Goal: Task Accomplishment & Management: Manage account settings

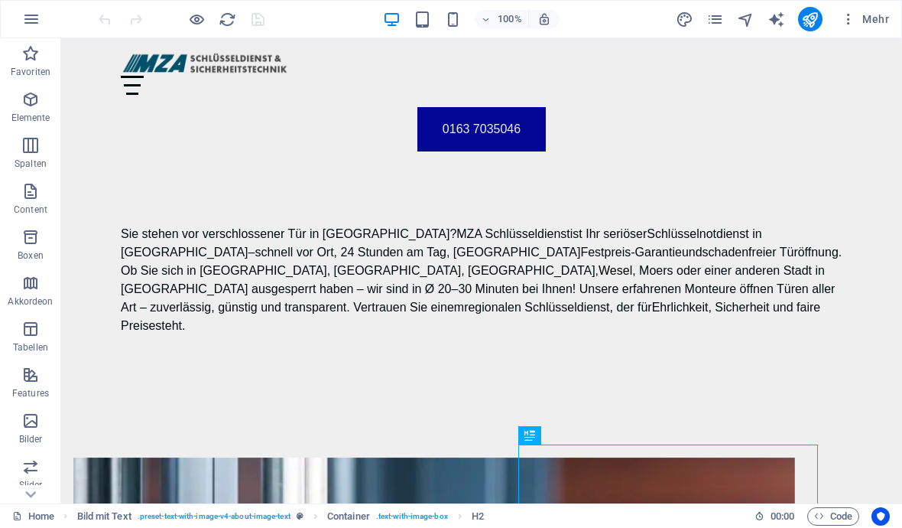
click at [806, 22] on icon "publish" at bounding box center [810, 20] width 18 height 18
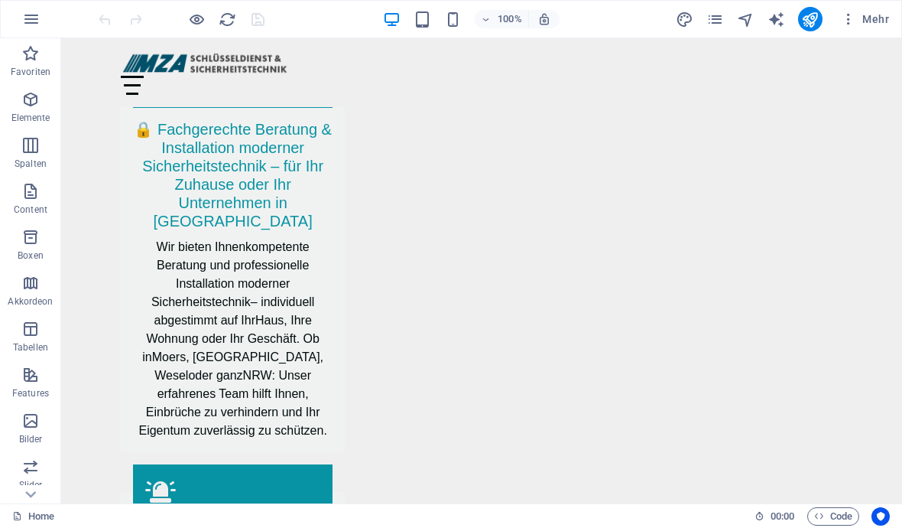
scroll to position [3262, 0]
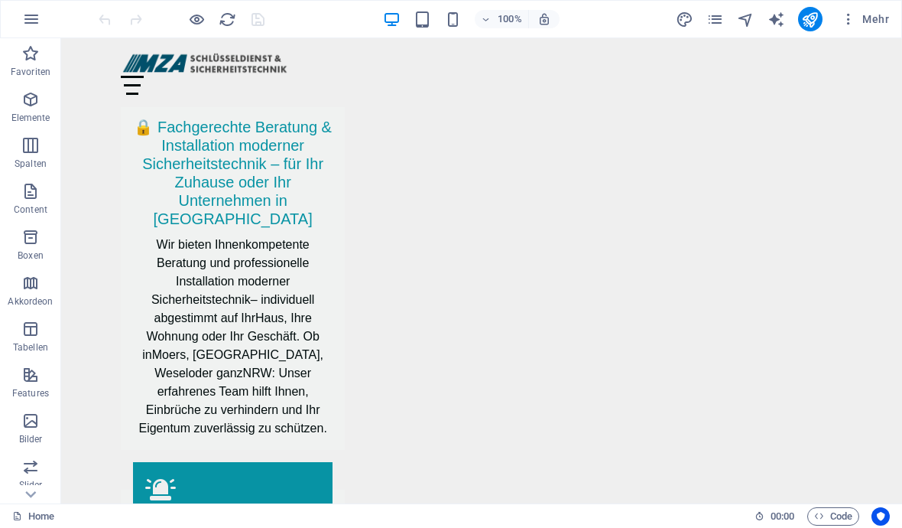
click at [809, 21] on icon "publish" at bounding box center [810, 20] width 18 height 18
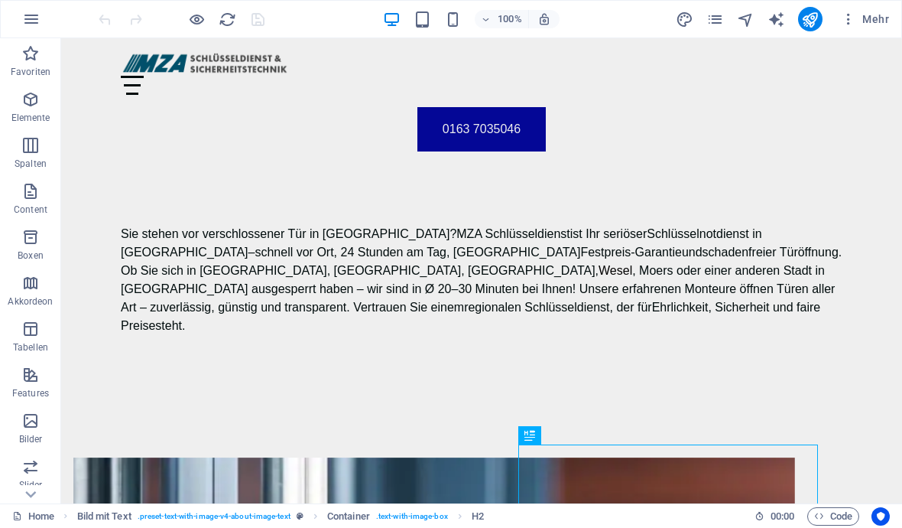
click at [821, 17] on button "publish" at bounding box center [810, 19] width 24 height 24
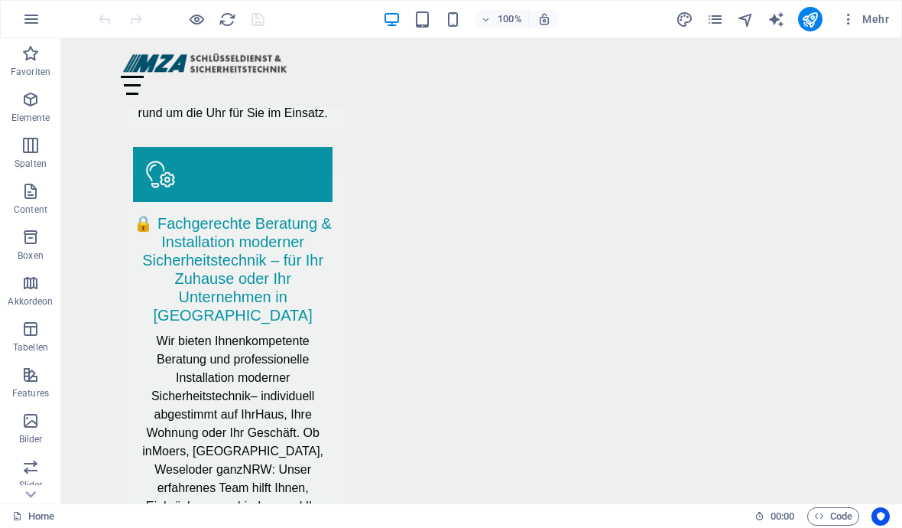
scroll to position [3071, 0]
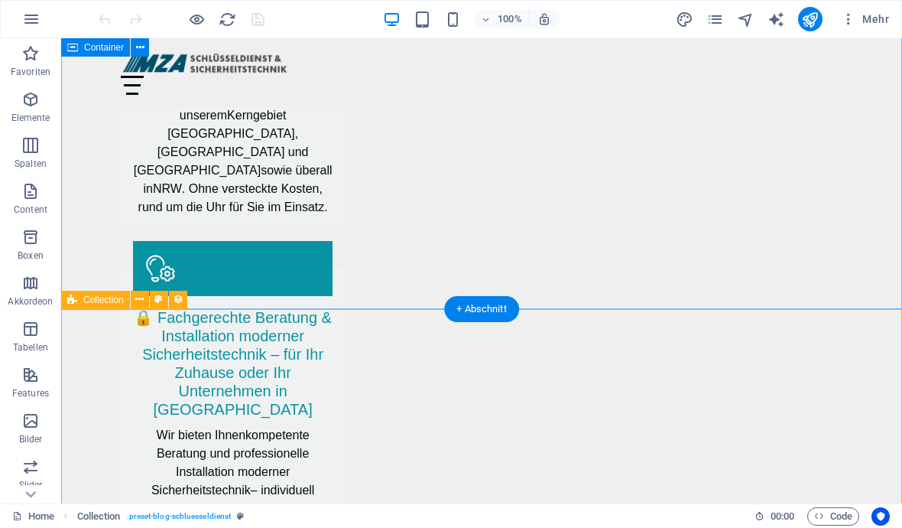
click at [146, 301] on button at bounding box center [140, 300] width 18 height 18
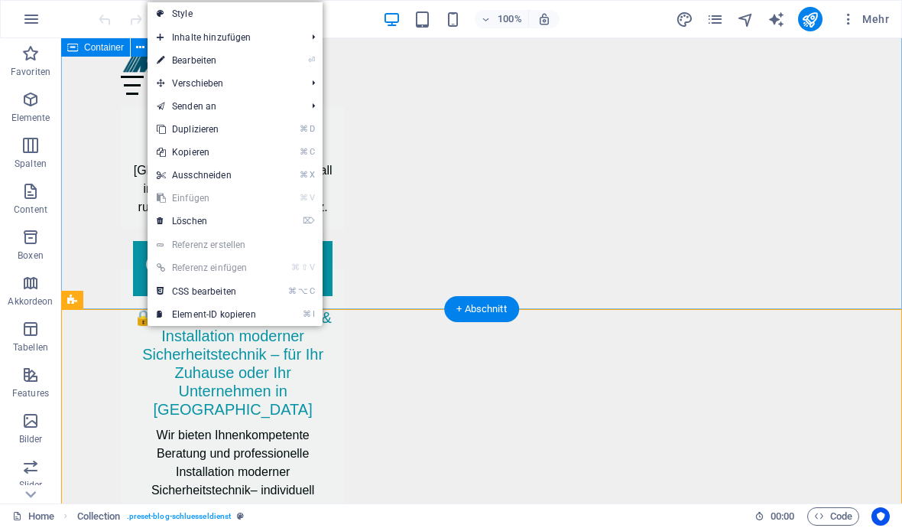
click at [184, 60] on link "⏎ Bearbeiten" at bounding box center [207, 60] width 118 height 23
select select "68c2a7902878f1199c0f6bd0"
select select "columns.publishing_date_DESC"
select select "columns.status"
select select "columns.publishing_date"
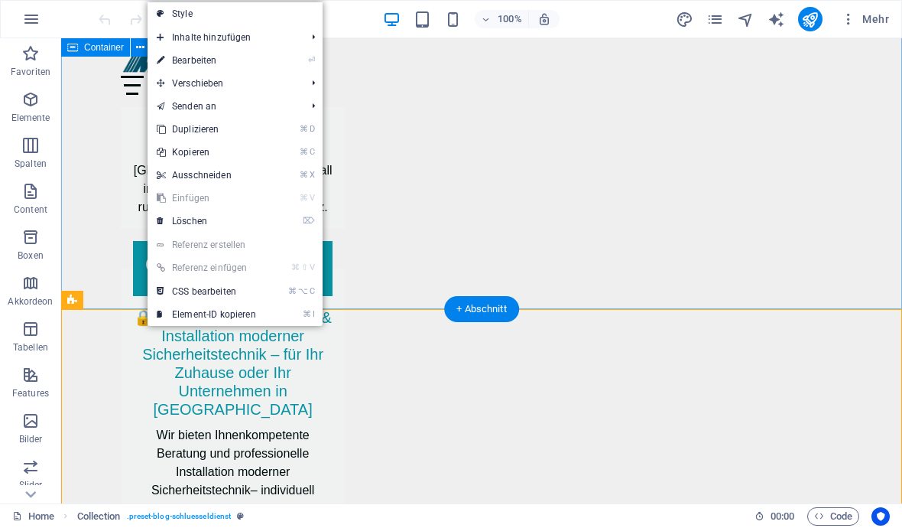
select select "past"
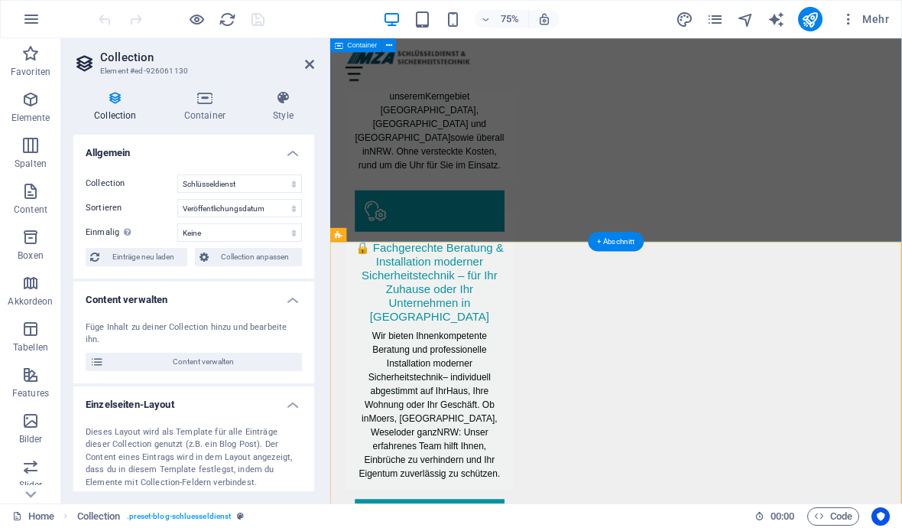
click at [106, 353] on button "Content verwalten" at bounding box center [194, 362] width 216 height 18
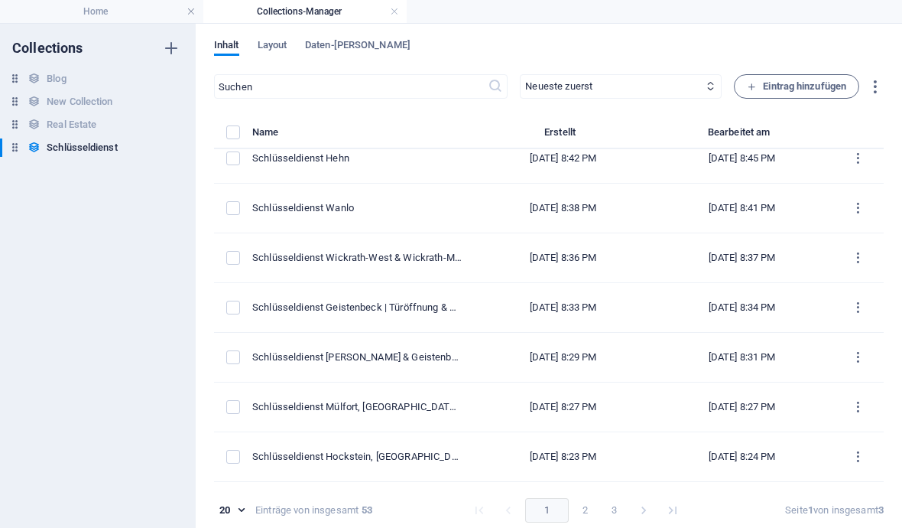
scroll to position [125, 0]
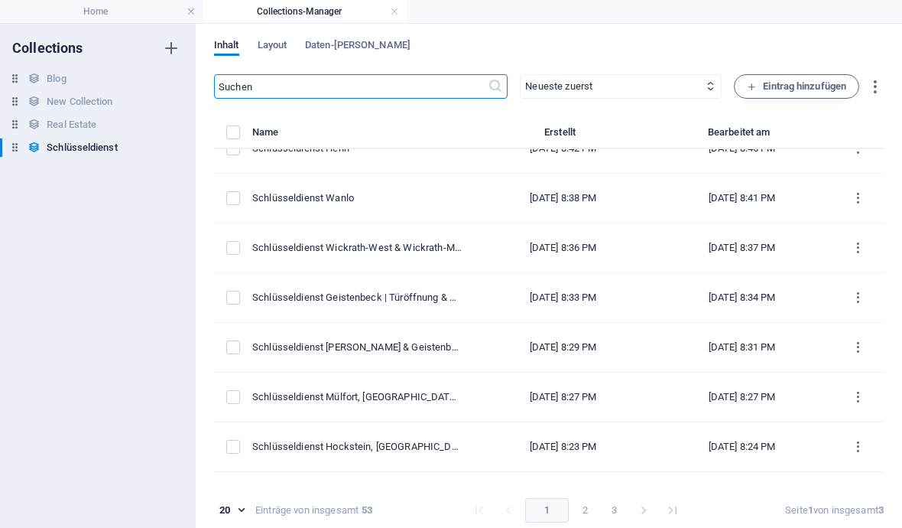
click at [278, 301] on div "Schlüsseldienst Geistenbeck | Türöffnung & Notdienst in [GEOGRAPHIC_DATA]" at bounding box center [357, 298] width 210 height 14
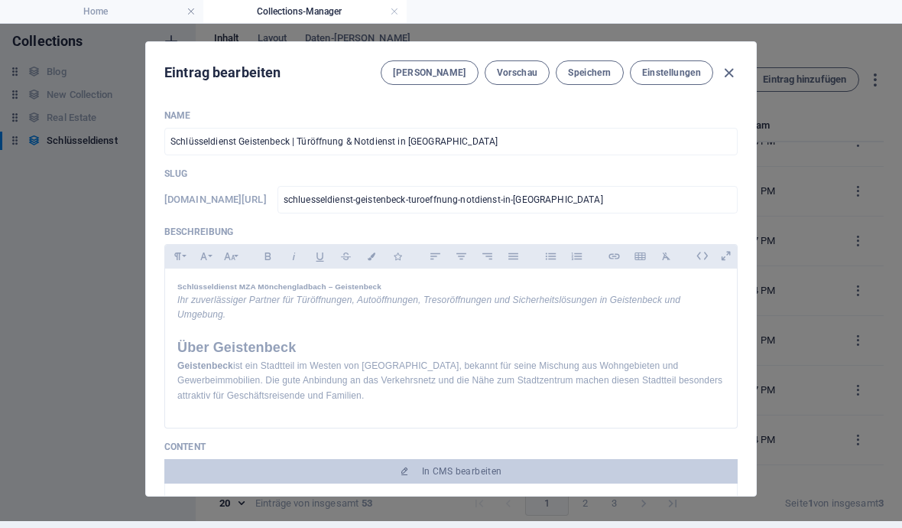
scroll to position [73, 0]
click at [314, 465] on span "In CMS bearbeiten" at bounding box center [451, 471] width 561 height 12
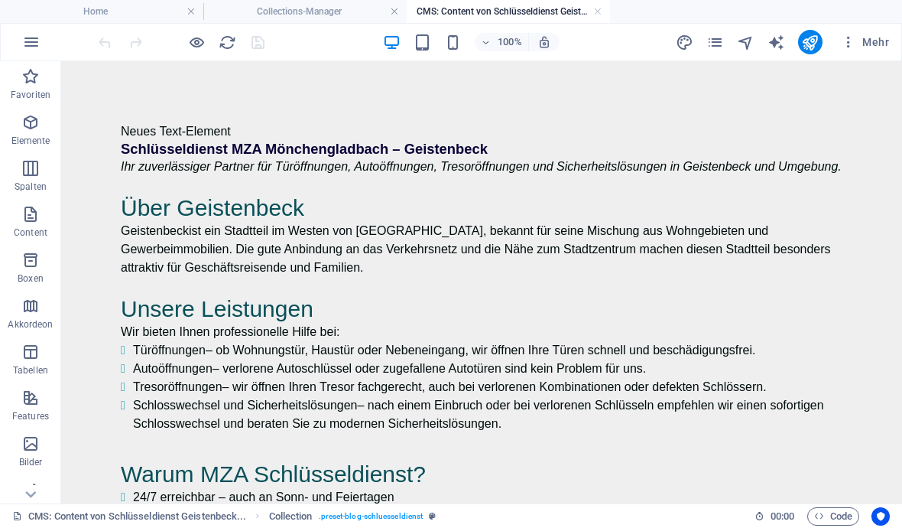
scroll to position [0, 0]
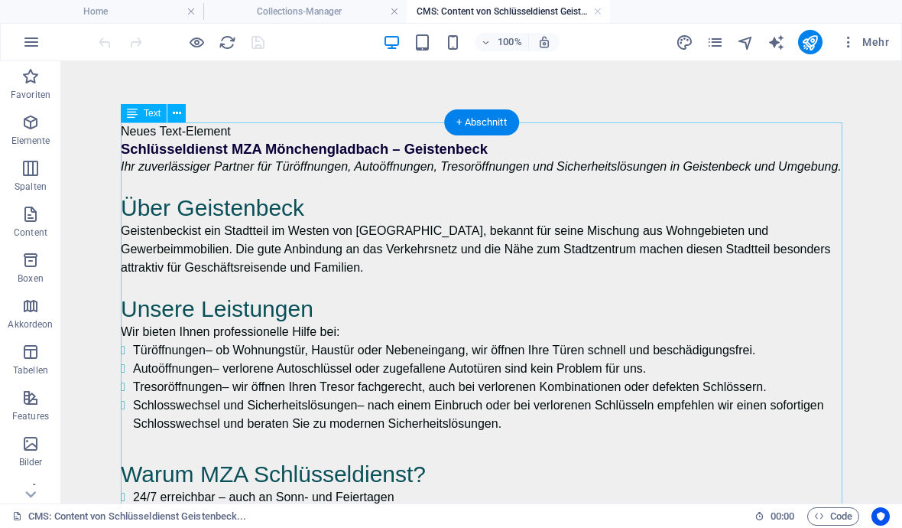
click at [247, 133] on div "Neues Text-Element Schlüsseldienst MZA Mönchengladbach – Geistenbeck Ihr zuverl…" at bounding box center [482, 424] width 722 height 604
click at [252, 128] on div "Neues Text-Element Schlüsseldienst MZA Mönchengladbach – Geistenbeck Ihr zuverl…" at bounding box center [482, 424] width 722 height 604
click at [256, 132] on div "Neues Text-Element Schlüsseldienst MZA Mönchengladbach – Geistenbeck Ihr zuverl…" at bounding box center [482, 424] width 722 height 604
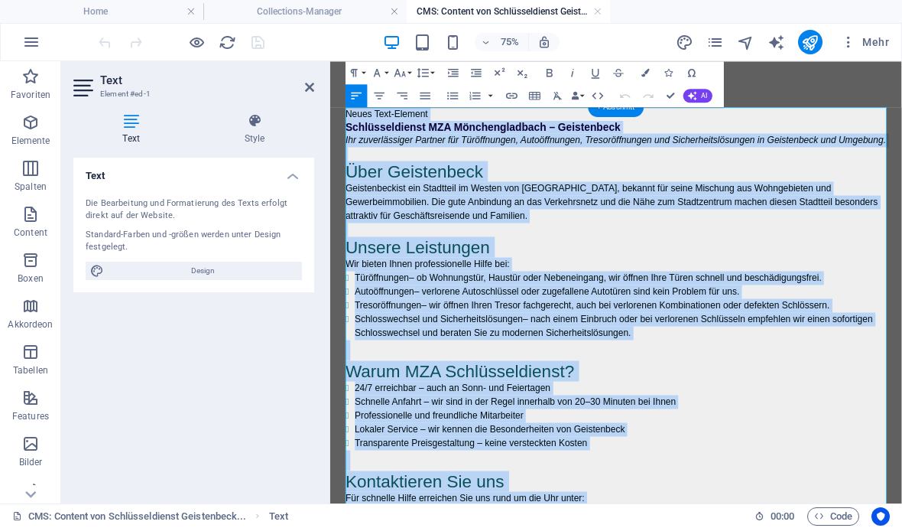
click at [801, 327] on p "Wir bieten Ihnen professionelle Hilfe bei:" at bounding box center [712, 332] width 722 height 18
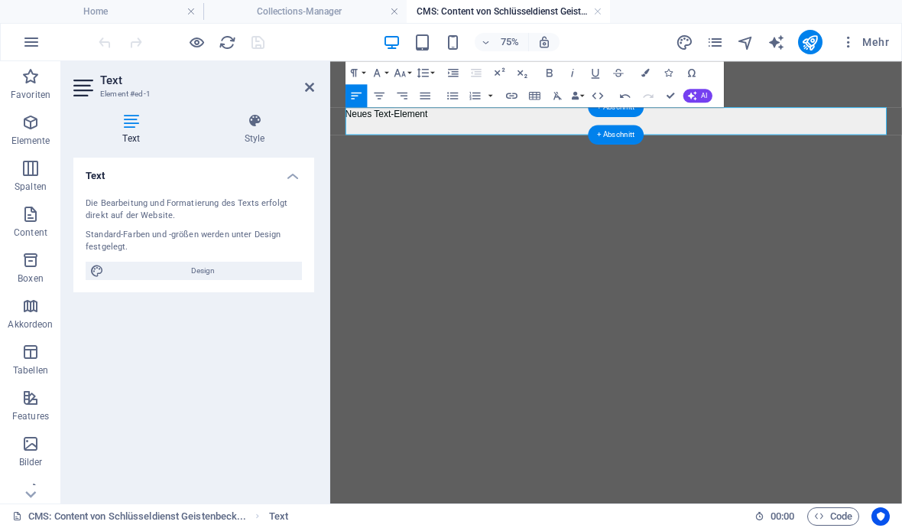
click at [631, 99] on icon "button" at bounding box center [626, 96] width 14 height 14
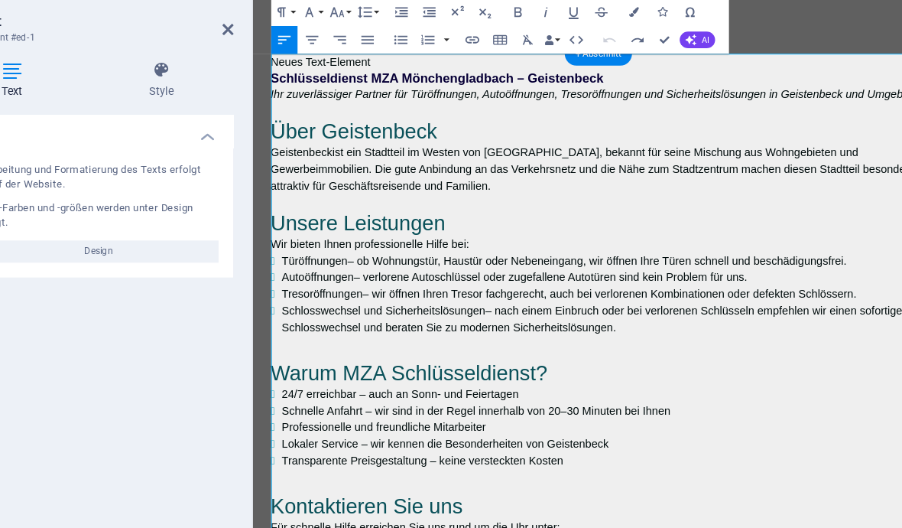
click at [418, 73] on p "Neues Text-Element" at bounding box center [634, 69] width 722 height 18
click at [195, 113] on icon at bounding box center [254, 120] width 119 height 15
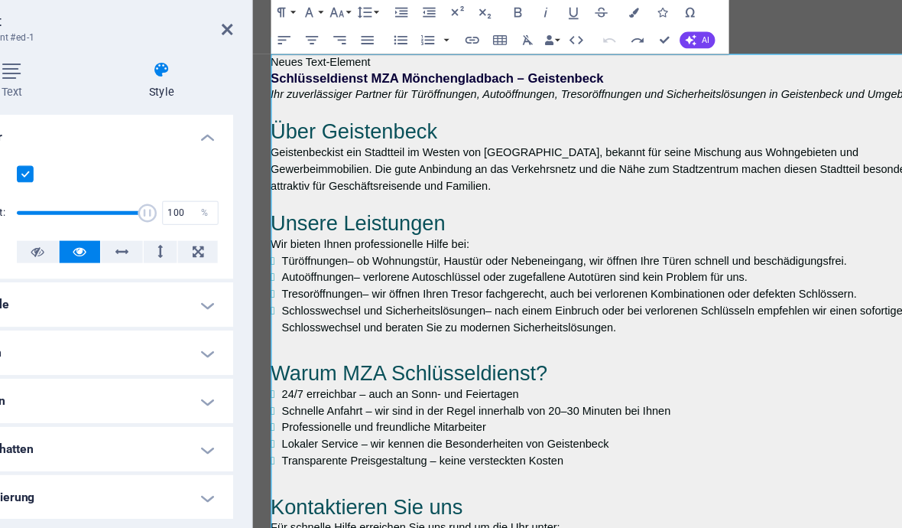
click at [274, 93] on h1 "Schlüsseldienst MZA Mönchengladbach – Geistenbeck" at bounding box center [634, 86] width 722 height 17
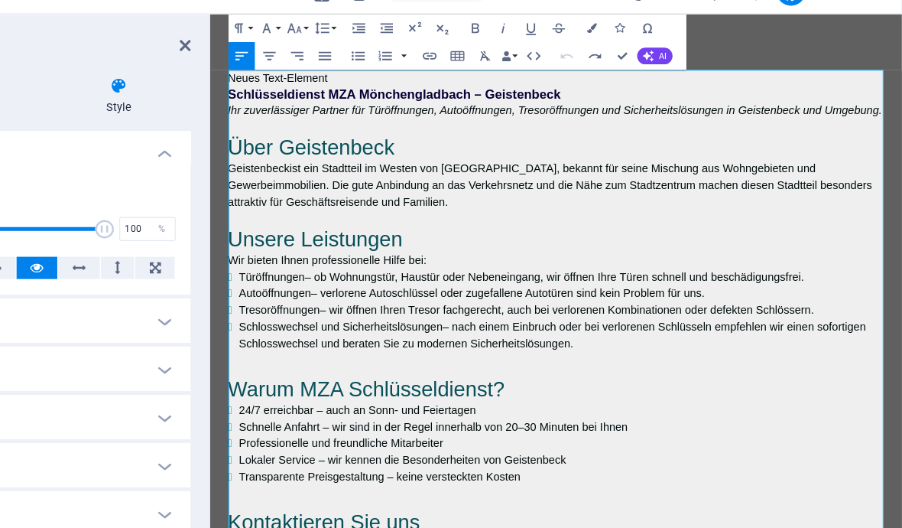
click at [587, 84] on button "HTML" at bounding box center [598, 95] width 22 height 23
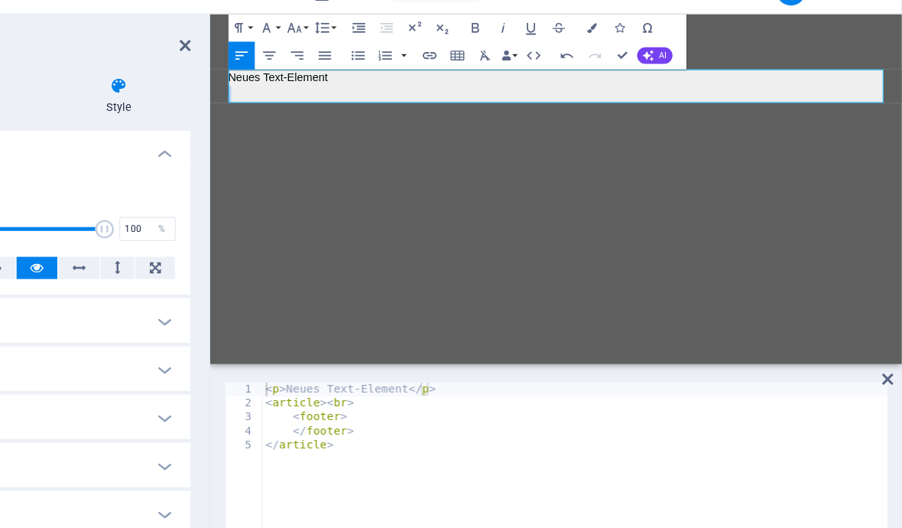
click at [619, 89] on icon "button" at bounding box center [626, 96] width 14 height 14
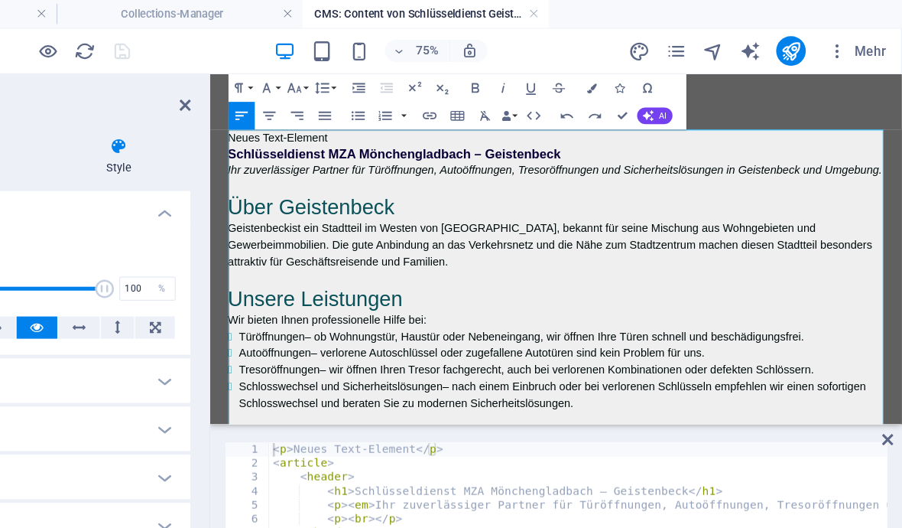
click at [395, 141] on p "Neues Text-Element" at bounding box center [591, 144] width 722 height 18
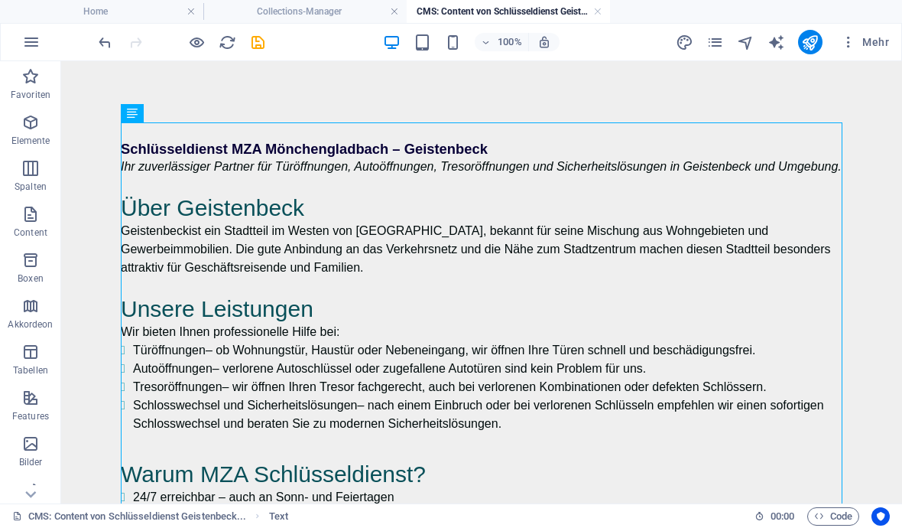
click at [251, 49] on icon "save" at bounding box center [258, 43] width 18 height 18
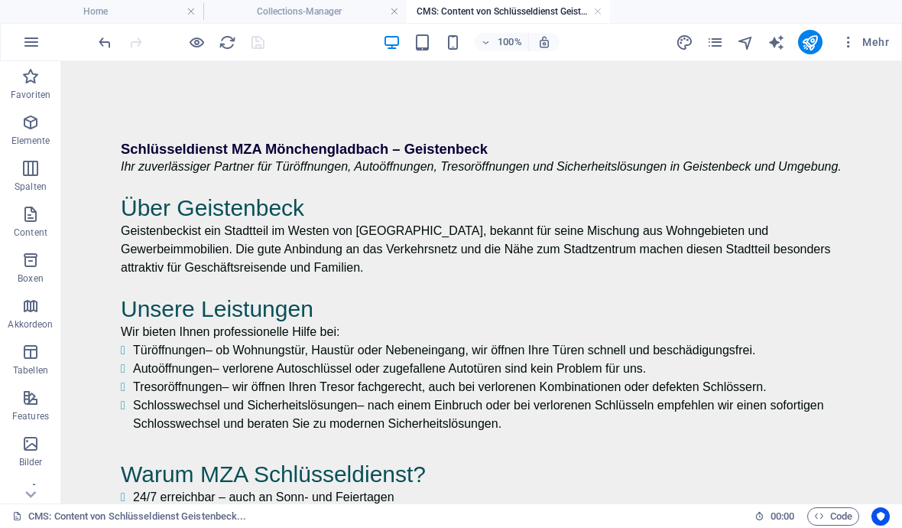
click at [333, 7] on h4 "Collections-Manager" at bounding box center [304, 11] width 203 height 17
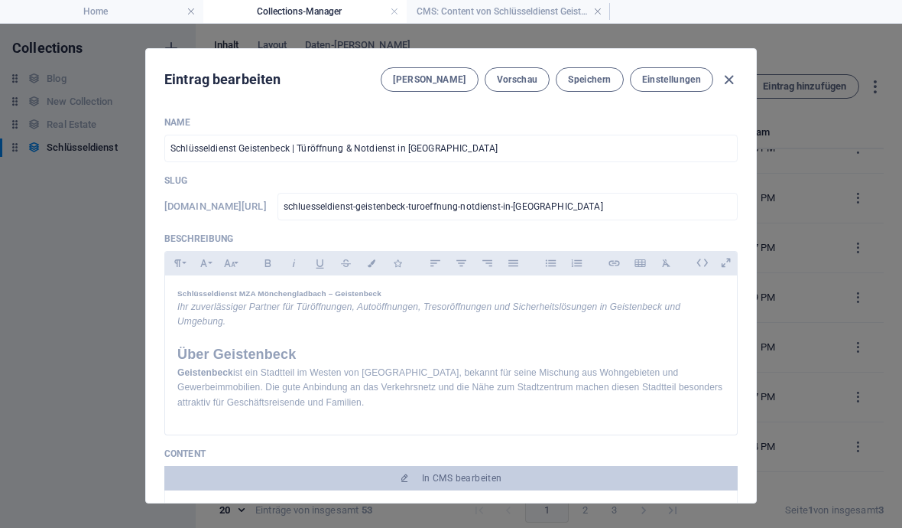
click at [599, 75] on span "Speichern" at bounding box center [589, 79] width 43 height 12
click at [737, 74] on icon "button" at bounding box center [729, 80] width 18 height 18
type input "schluesseldienst-geistenbeck-turoeffnung-notdienst-in-monchengladbach"
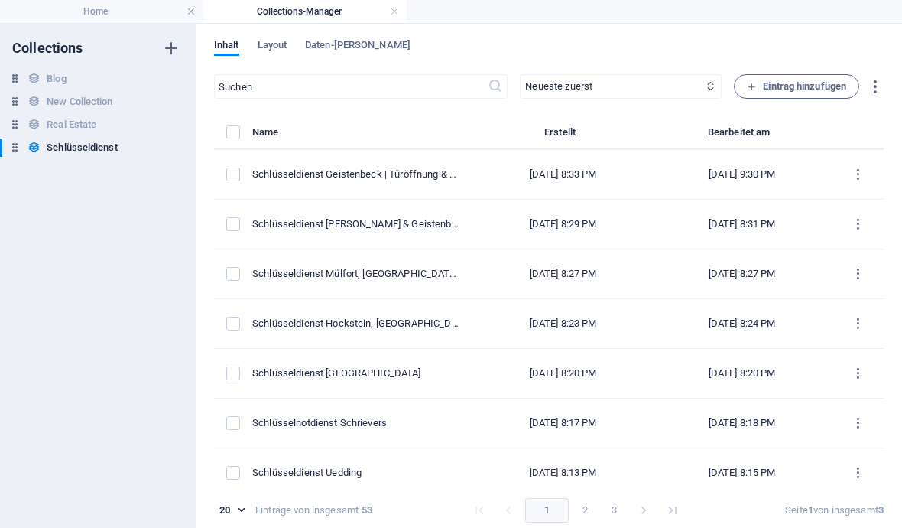
scroll to position [252, 0]
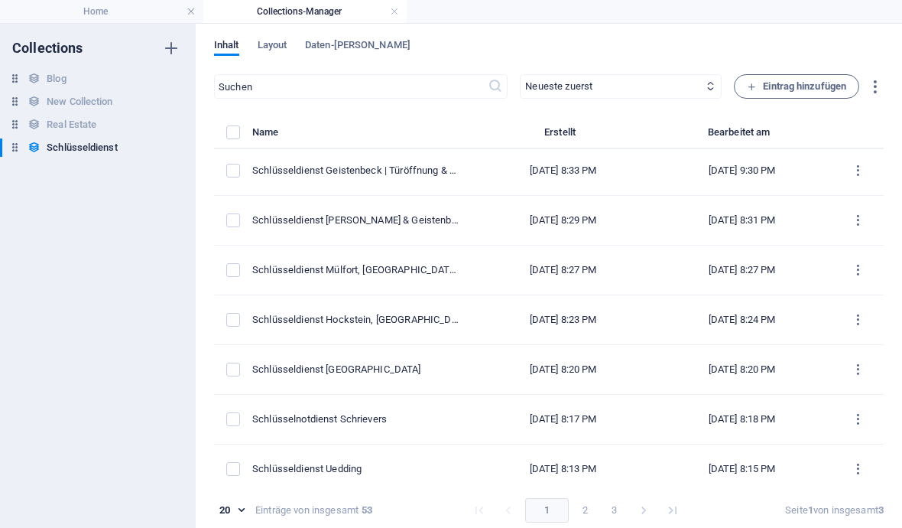
click at [381, 268] on div "Schlüsseldienst Mülfort, [GEOGRAPHIC_DATA], [GEOGRAPHIC_DATA] & Bonnenbroich-Ge…" at bounding box center [357, 270] width 210 height 14
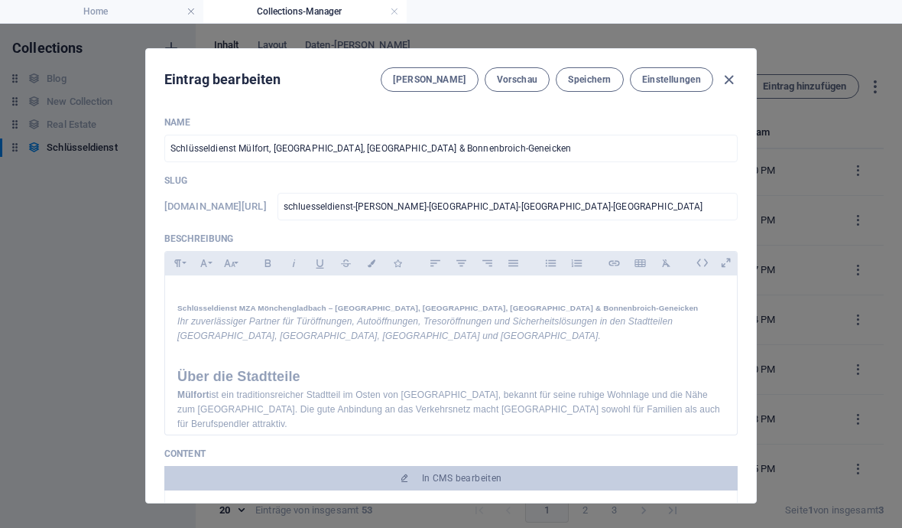
click at [504, 485] on button "In CMS bearbeiten" at bounding box center [451, 478] width 574 height 24
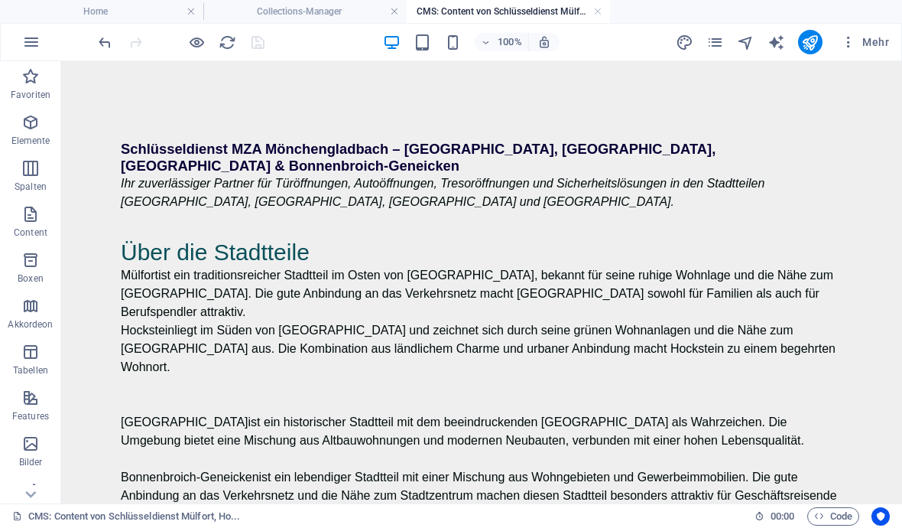
scroll to position [-1, 0]
click at [99, 47] on icon "undo" at bounding box center [105, 43] width 18 height 18
click at [597, 8] on link at bounding box center [597, 12] width 9 height 15
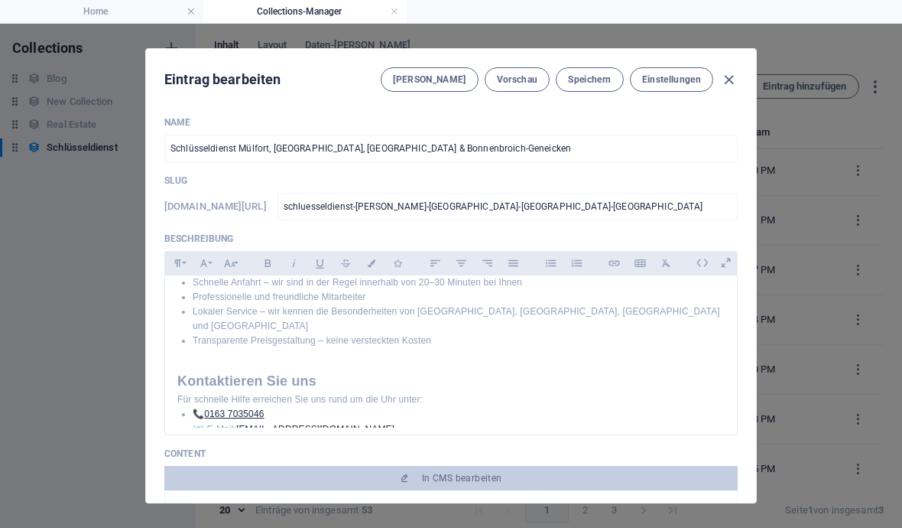
scroll to position [500, 0]
click at [466, 484] on button "In CMS bearbeiten" at bounding box center [451, 478] width 574 height 24
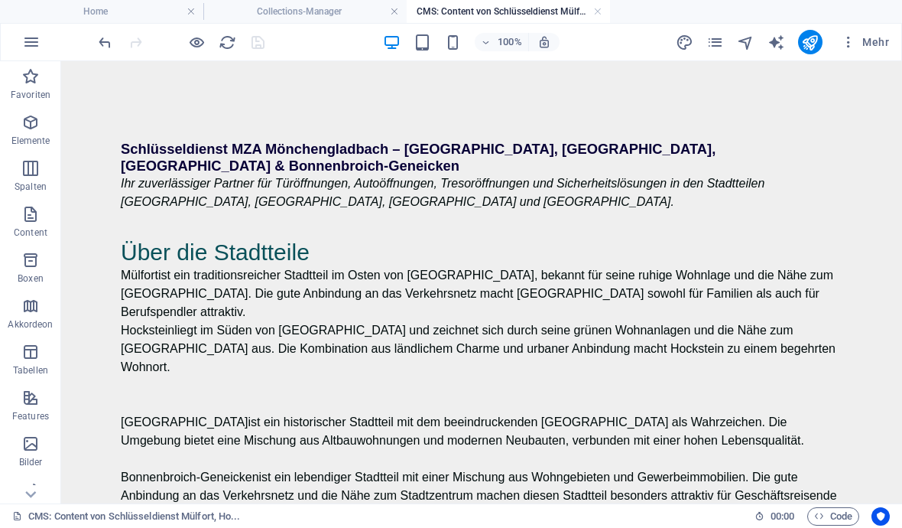
scroll to position [0, 0]
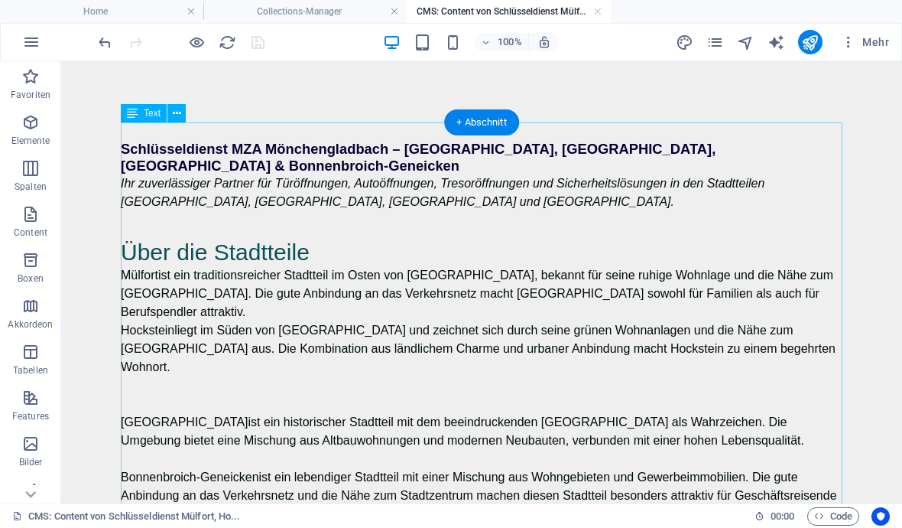
click at [495, 523] on p at bounding box center [482, 532] width 722 height 18
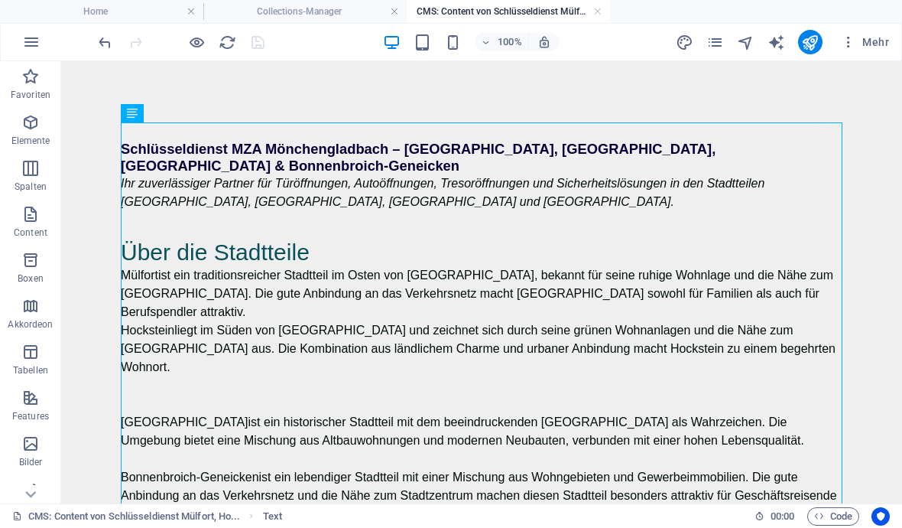
click at [101, 45] on icon "undo" at bounding box center [105, 43] width 18 height 18
click at [103, 50] on icon "undo" at bounding box center [105, 43] width 18 height 18
click at [101, 49] on icon "undo" at bounding box center [105, 43] width 18 height 18
click at [812, 40] on icon "publish" at bounding box center [810, 43] width 18 height 18
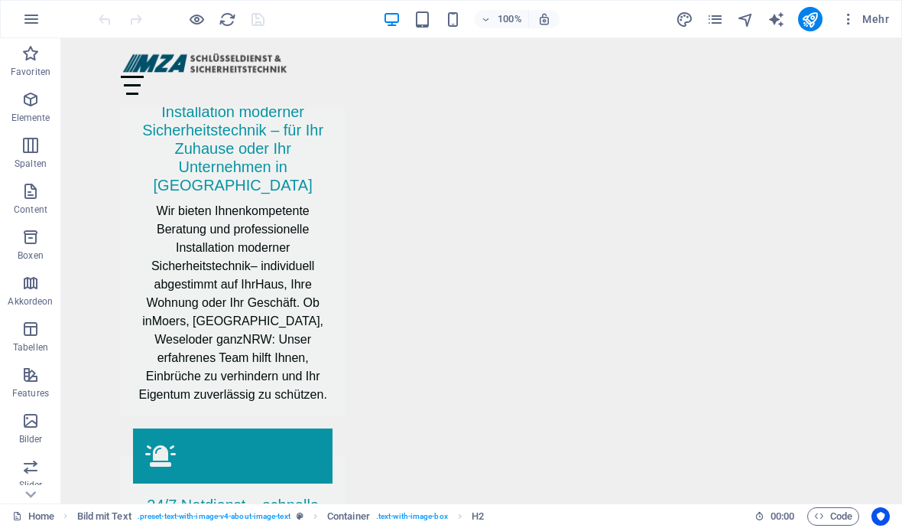
scroll to position [3132, 0]
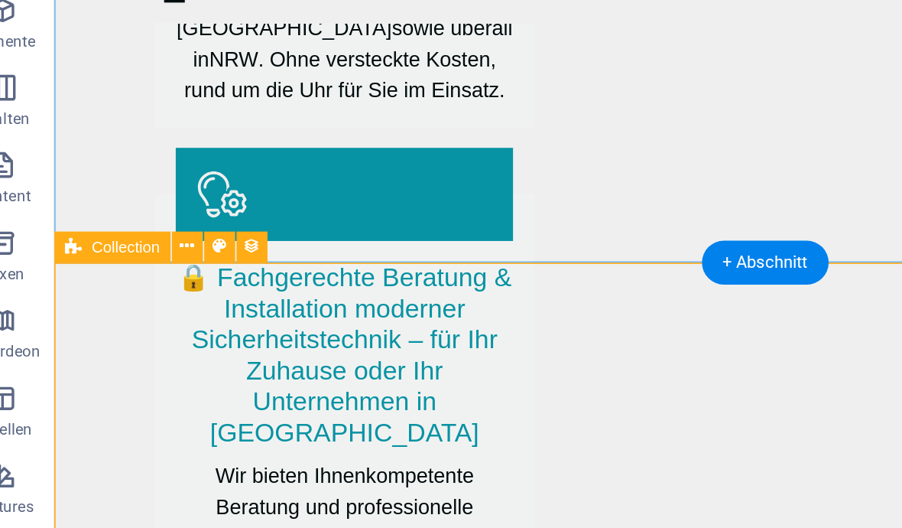
click at [135, 231] on icon at bounding box center [139, 239] width 8 height 16
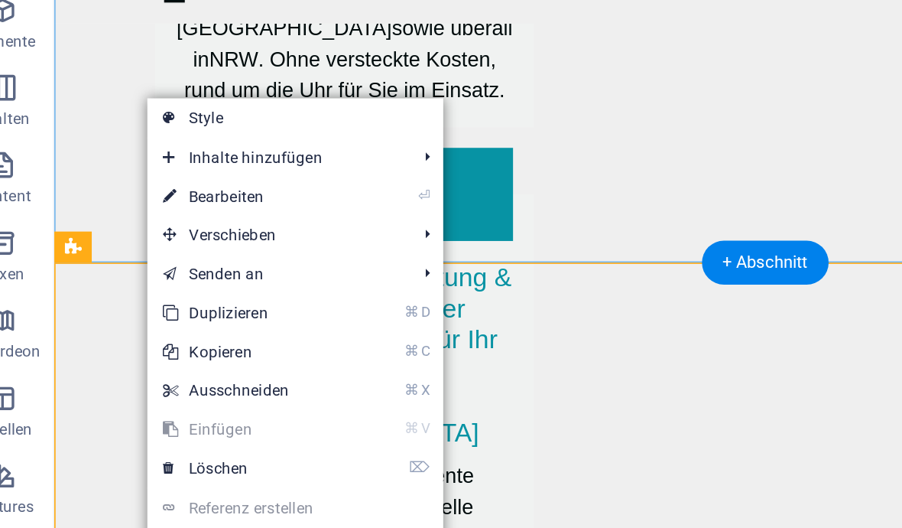
click at [117, 198] on link "⏎ Bearbeiten" at bounding box center [175, 209] width 118 height 23
select select "68c2a7902878f1199c0f6bd0"
select select "columns.publishing_date_DESC"
select select "columns.status"
select select "columns.publishing_date"
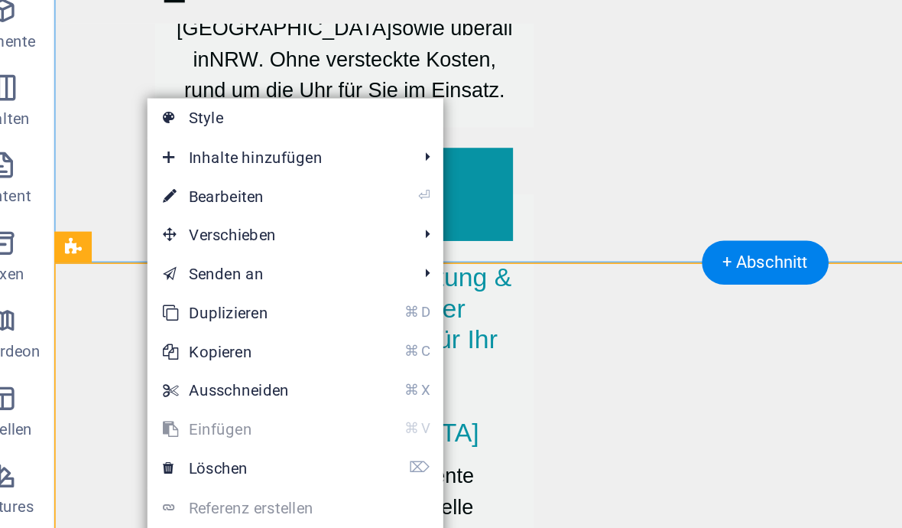
select select "past"
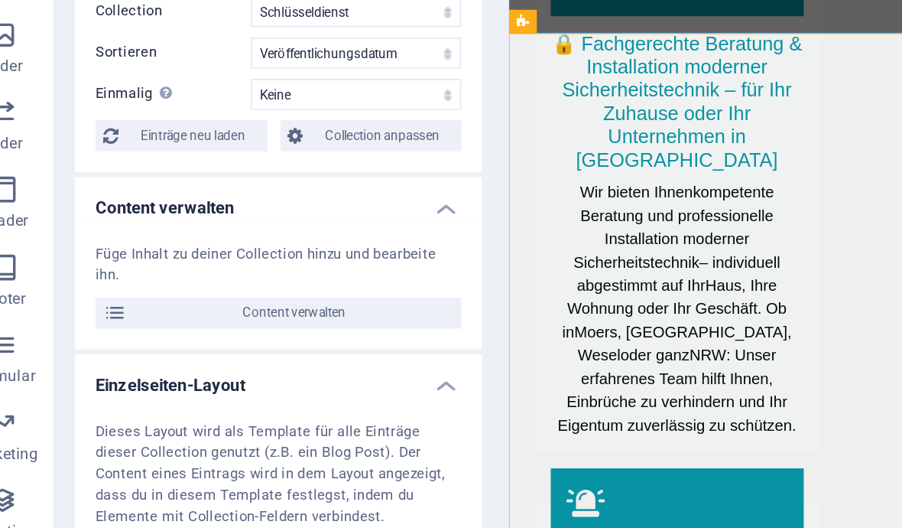
scroll to position [0, 0]
click at [119, 353] on span "Content verwalten" at bounding box center [203, 362] width 189 height 18
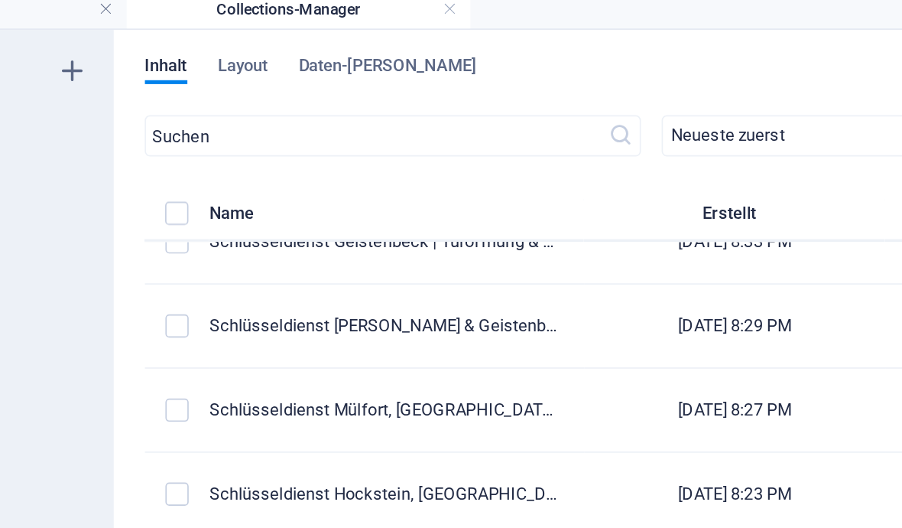
scroll to position [278, 0]
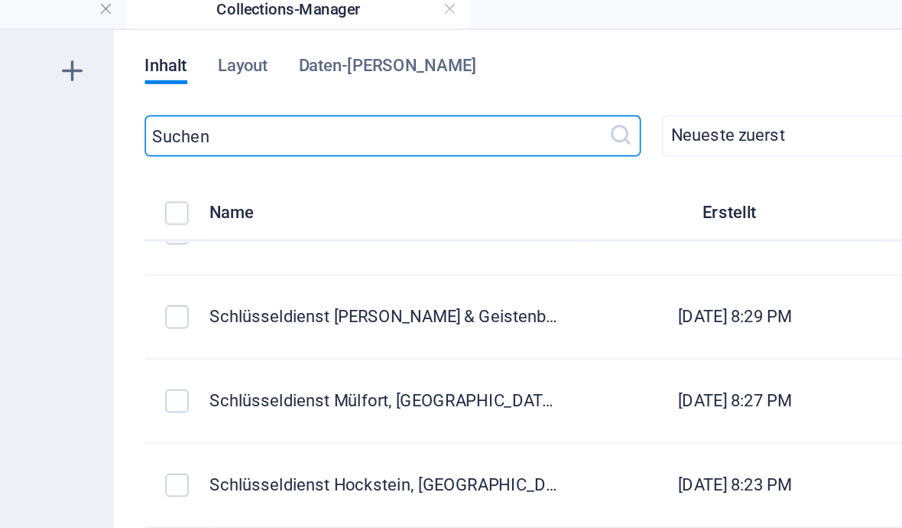
click at [257, 290] on div "Schlüsseldienst Hockstein, [GEOGRAPHIC_DATA] & Bonnenbroich-Geneicken" at bounding box center [357, 293] width 210 height 14
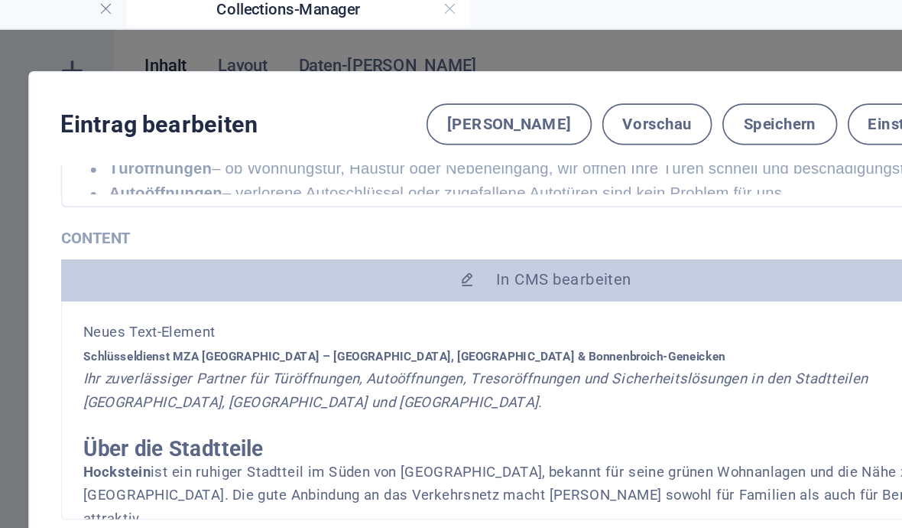
scroll to position [307, 0]
click at [177, 210] on h1 "Schlüsseldienst MZA [GEOGRAPHIC_DATA] – [GEOGRAPHIC_DATA], [GEOGRAPHIC_DATA] & …" at bounding box center [451, 217] width 548 height 14
click at [177, 196] on p "Neues Text-Element" at bounding box center [451, 203] width 548 height 14
click at [422, 165] on span "In CMS bearbeiten" at bounding box center [462, 171] width 80 height 12
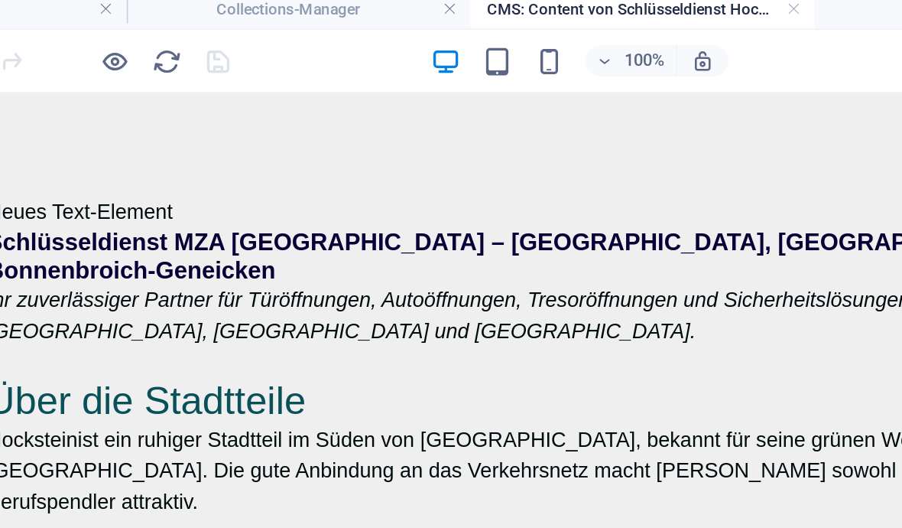
scroll to position [0, 0]
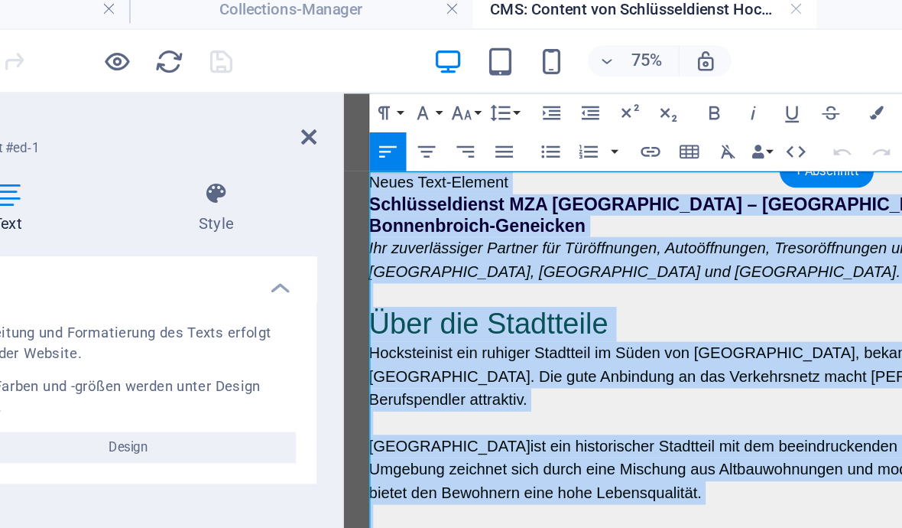
click at [596, 303] on p "Hockstein ist ein ruhiger Stadtteil im Süden von [GEOGRAPHIC_DATA], bekannt für…" at bounding box center [725, 315] width 722 height 55
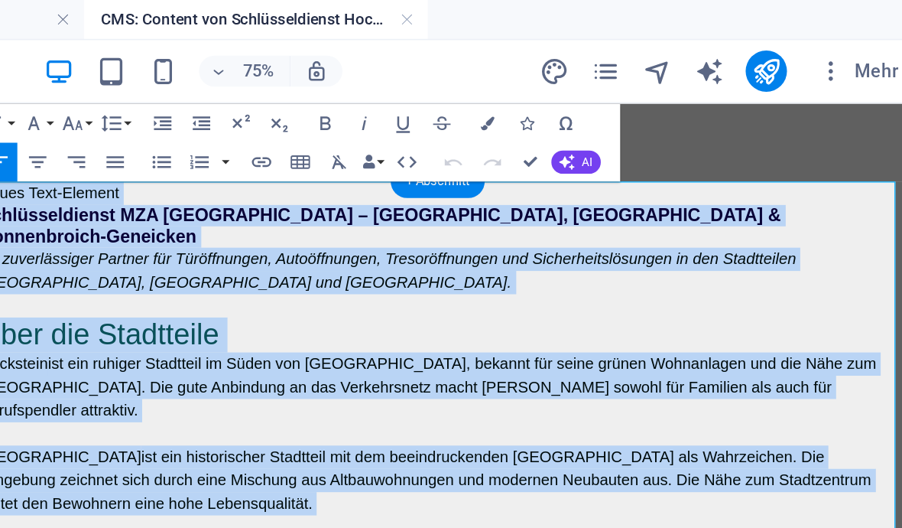
click at [142, 174] on p "Neues Text-Element" at bounding box center [337, 173] width 722 height 18
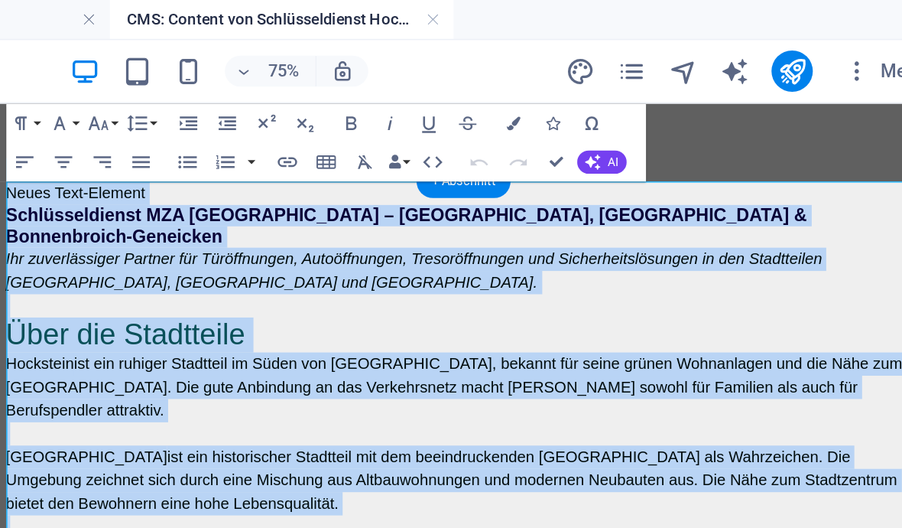
click at [591, 96] on icon "button" at bounding box center [598, 96] width 14 height 14
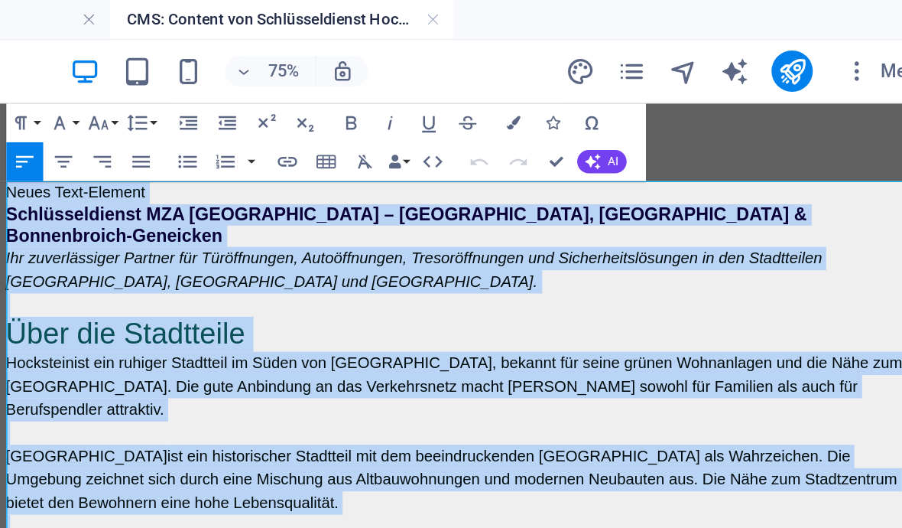
click at [591, 96] on icon "button" at bounding box center [598, 96] width 14 height 14
click at [591, 95] on icon "button" at bounding box center [598, 96] width 14 height 14
click at [592, 98] on icon "button" at bounding box center [597, 96] width 11 height 7
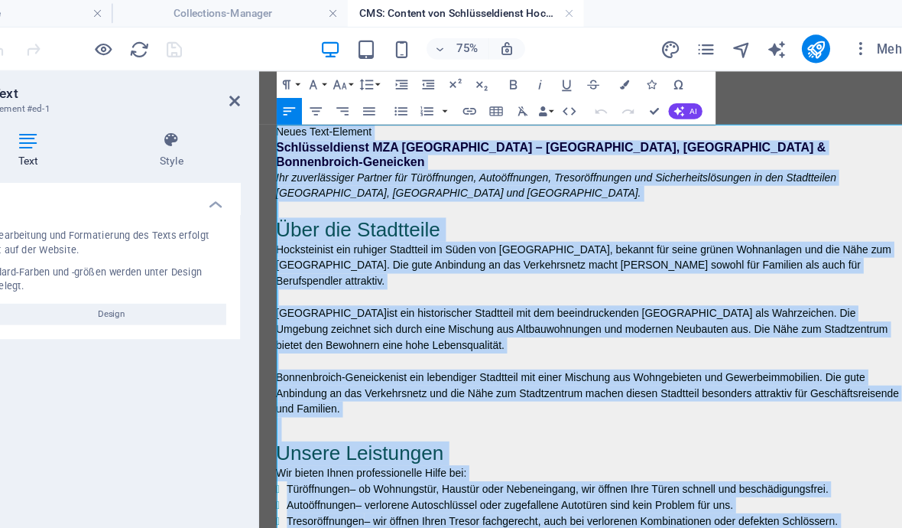
click at [547, 248] on h2 "Über die Stadtteile" at bounding box center [640, 253] width 722 height 28
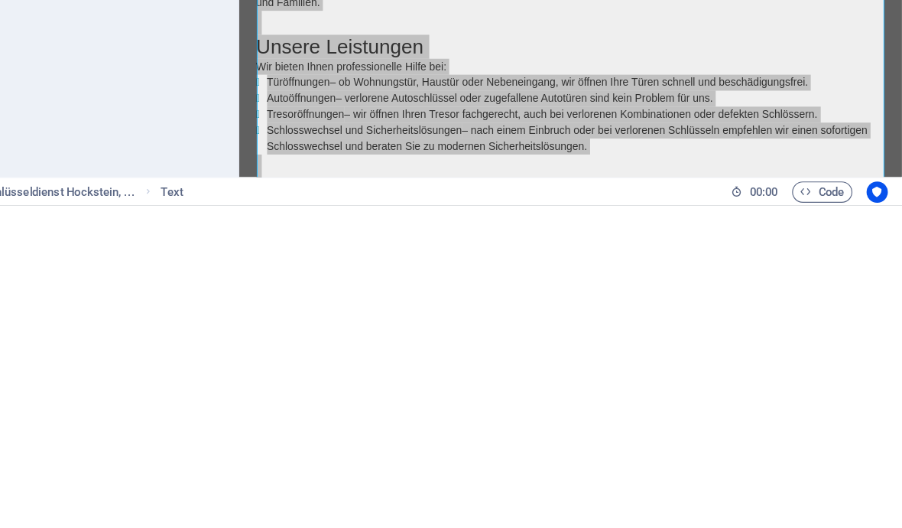
click at [197, 101] on div "Text Style Text Die Bearbeitung und Formatierung des Texts erfolgt direkt auf d…" at bounding box center [193, 302] width 265 height 402
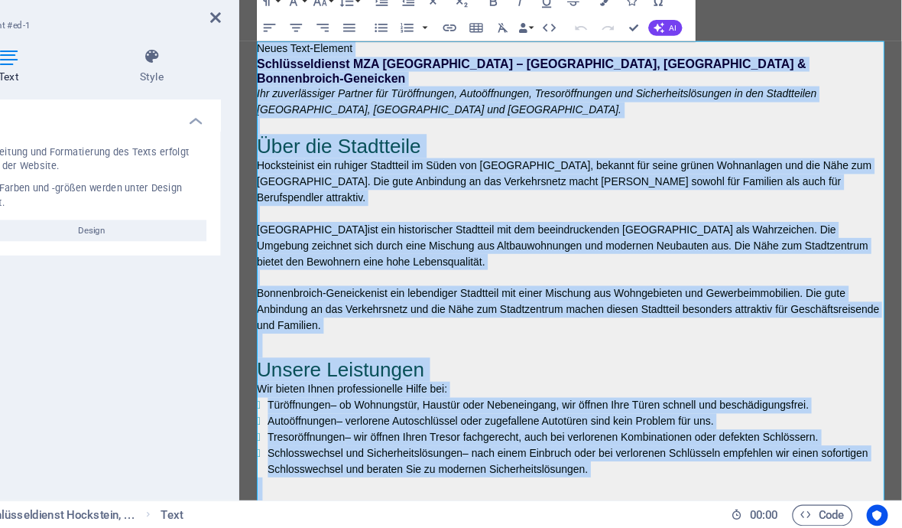
click at [376, 58] on p "Neues Text-Element" at bounding box center [620, 58] width 722 height 18
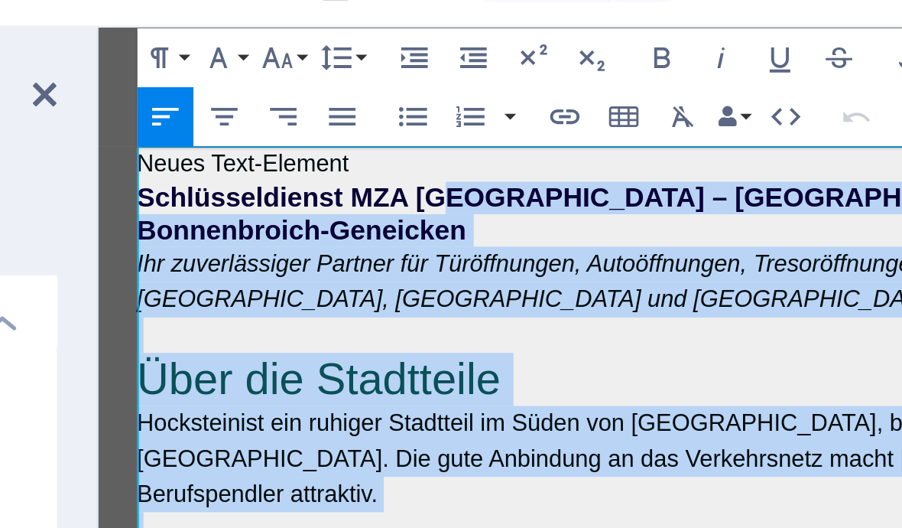
click at [183, 97] on p "Neues Text-Element" at bounding box center [480, 97] width 722 height 18
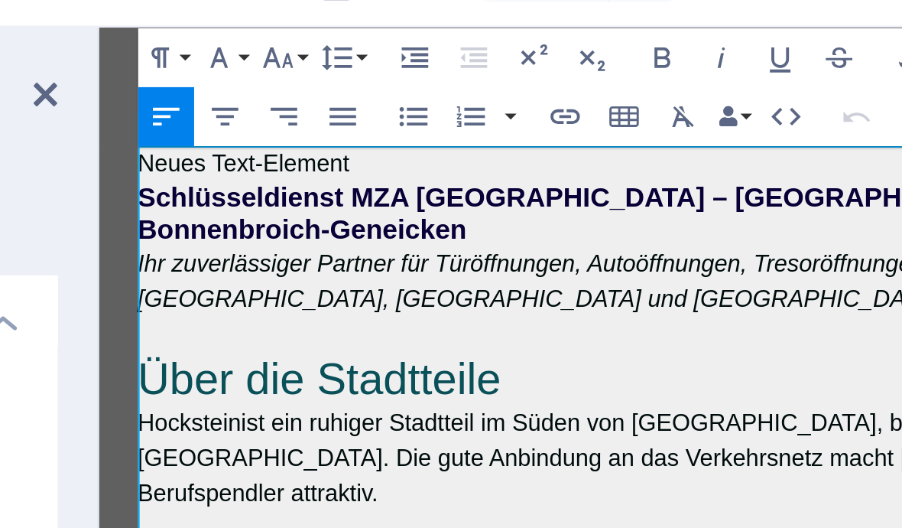
click at [239, 101] on p "Neues Text-Element" at bounding box center [480, 98] width 722 height 18
click at [274, 102] on p "Neues Text-Element" at bounding box center [480, 98] width 722 height 18
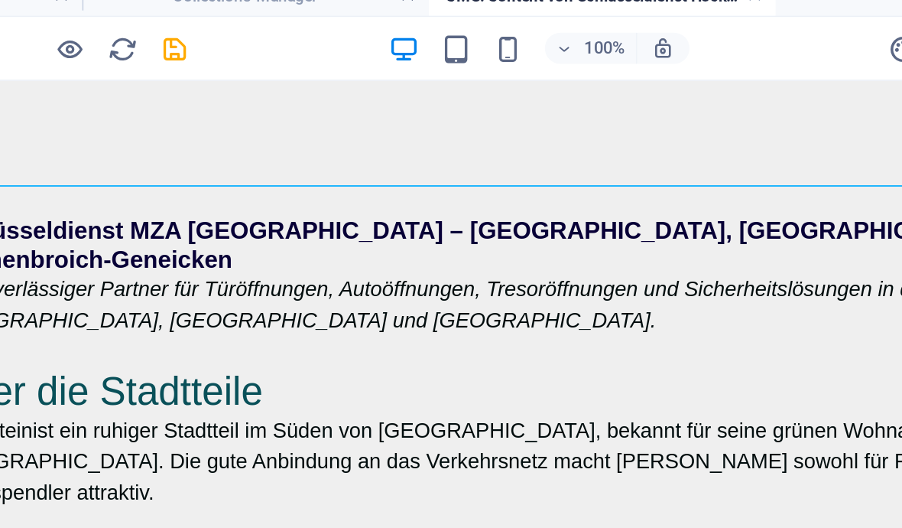
click at [249, 34] on icon "save" at bounding box center [258, 43] width 18 height 18
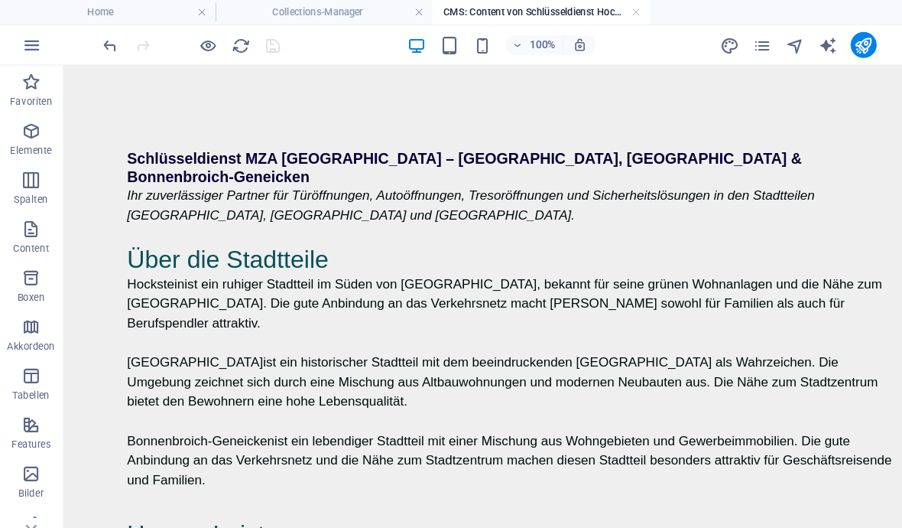
click at [812, 42] on icon "publish" at bounding box center [810, 43] width 18 height 18
